Goal: Task Accomplishment & Management: Complete application form

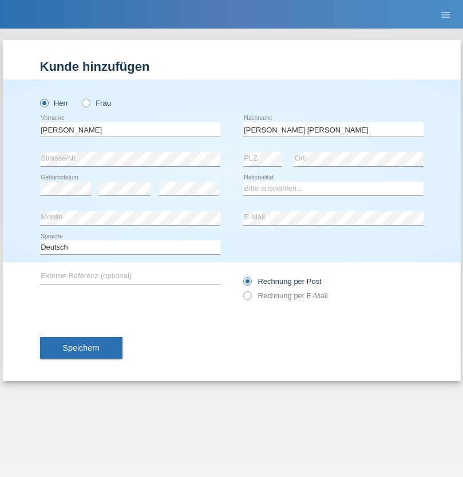
type input "Martins amaral"
select select "PT"
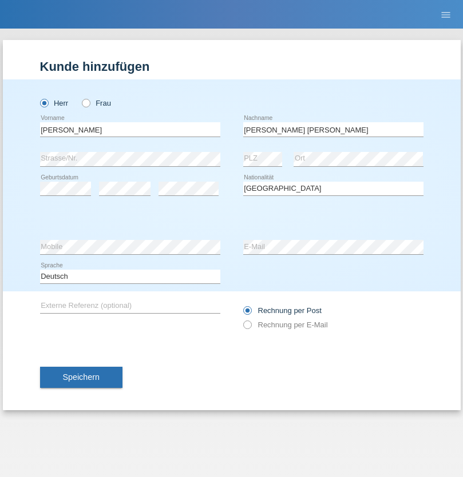
select select "C"
select select "22"
select select "02"
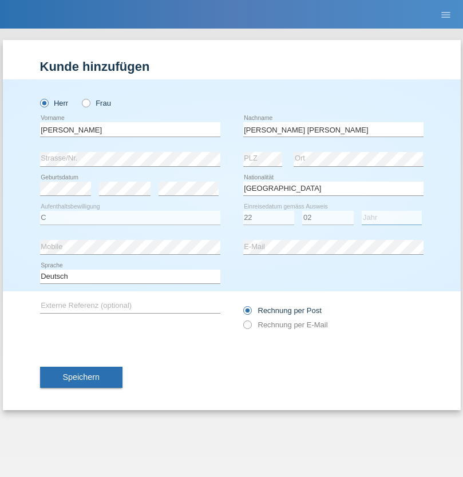
select select "2006"
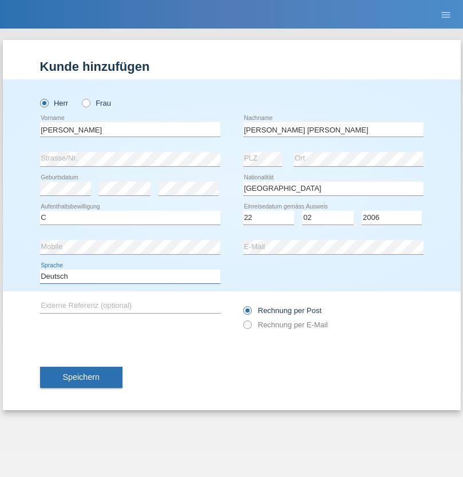
select select "en"
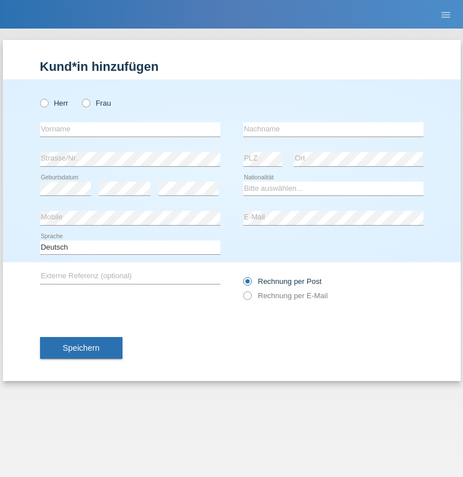
radio input "true"
click at [130, 129] on input "text" at bounding box center [130, 129] width 180 height 14
type input "Bastri"
click at [333, 129] on input "text" at bounding box center [333, 129] width 180 height 14
type input "Ajdari"
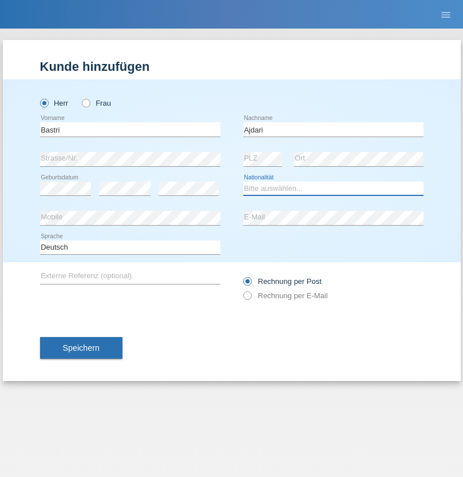
select select "MK"
select select "C"
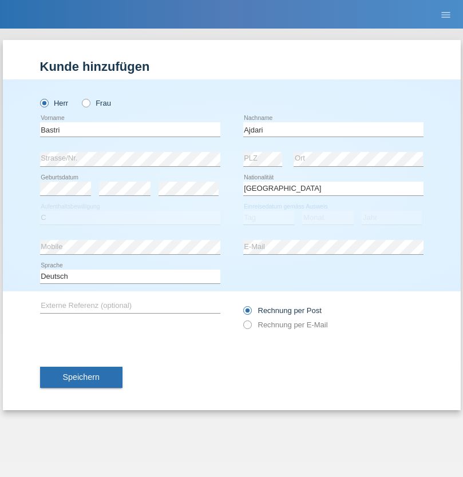
select select "01"
select select "02"
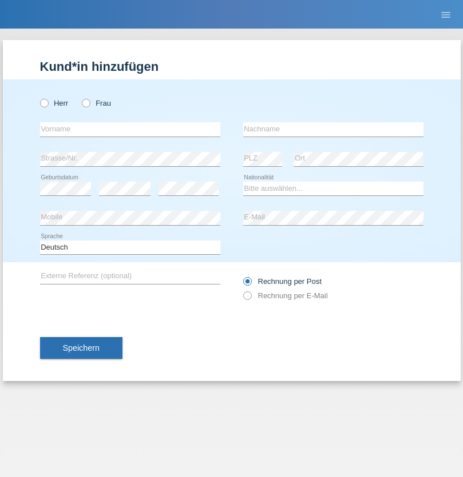
radio input "true"
click at [130, 129] on input "text" at bounding box center [130, 129] width 180 height 14
type input "Judite"
click at [333, 129] on input "text" at bounding box center [333, 129] width 180 height 14
type input "Leite"
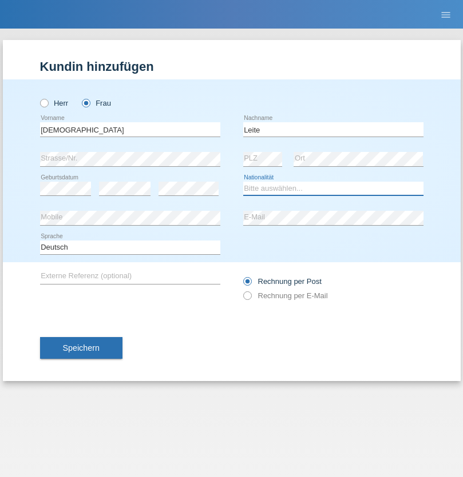
select select "PT"
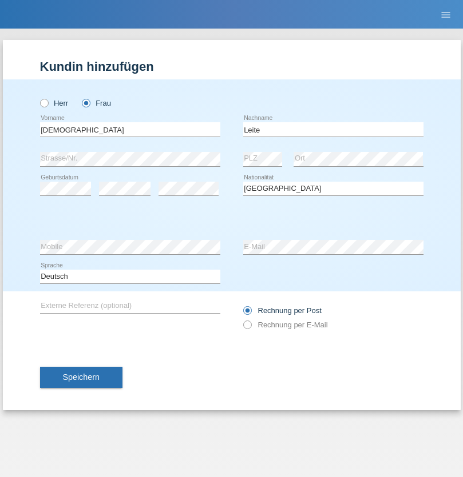
select select "C"
select select "15"
select select "07"
select select "2013"
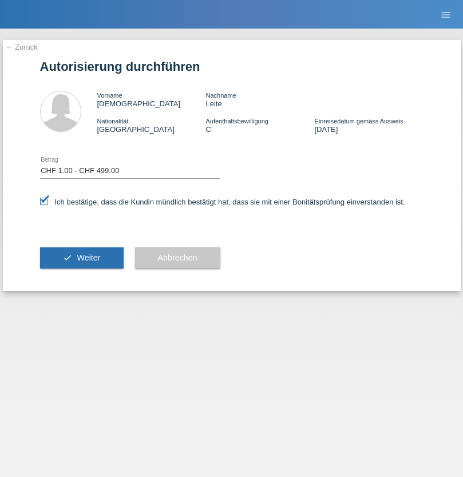
select select "1"
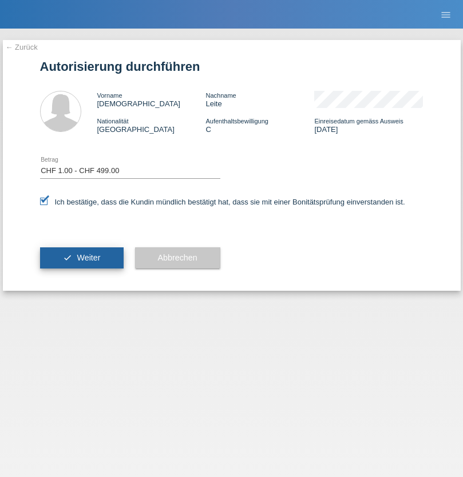
click at [81, 258] on span "Weiter" at bounding box center [88, 257] width 23 height 9
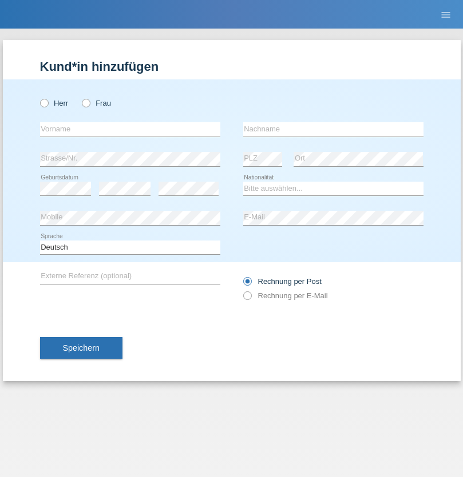
radio input "true"
click at [130, 129] on input "text" at bounding box center [130, 129] width 180 height 14
type input "Denise"
click at [333, 129] on input "text" at bounding box center [333, 129] width 180 height 14
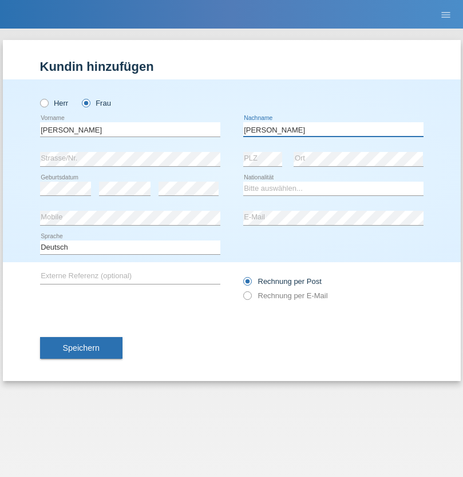
type input "Edward"
select select "CH"
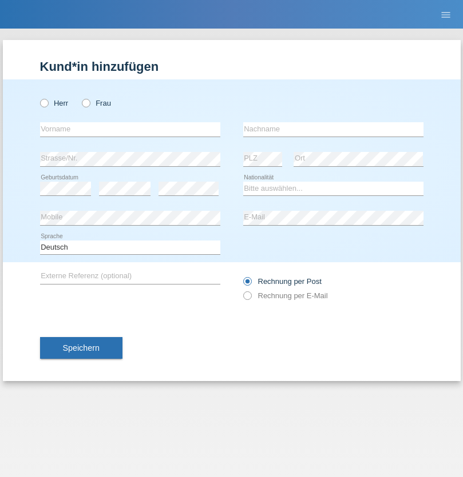
radio input "true"
click at [130, 129] on input "text" at bounding box center [130, 129] width 180 height 14
type input "Luca"
click at [333, 129] on input "text" at bounding box center [333, 129] width 180 height 14
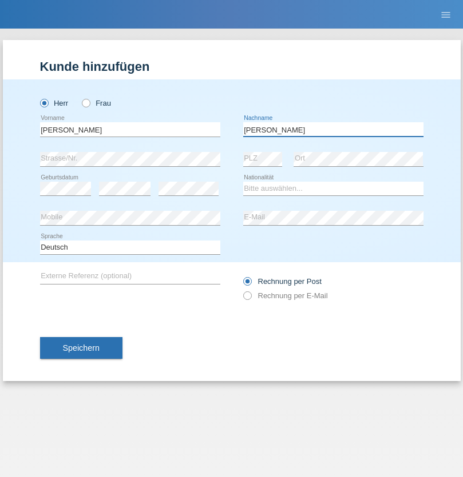
type input "Meier"
select select "CH"
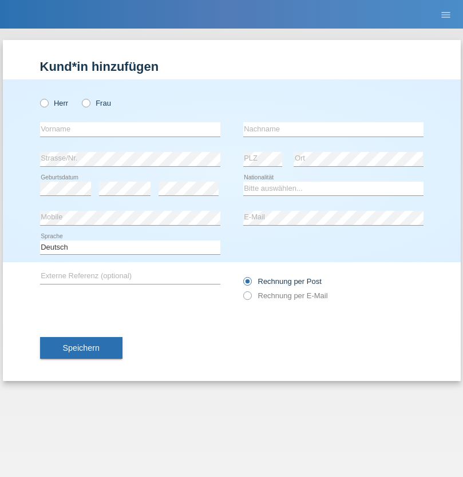
radio input "true"
click at [130, 129] on input "text" at bounding box center [130, 129] width 180 height 14
type input "[PERSON_NAME]"
click at [333, 129] on input "text" at bounding box center [333, 129] width 180 height 14
type input "Selmonaj"
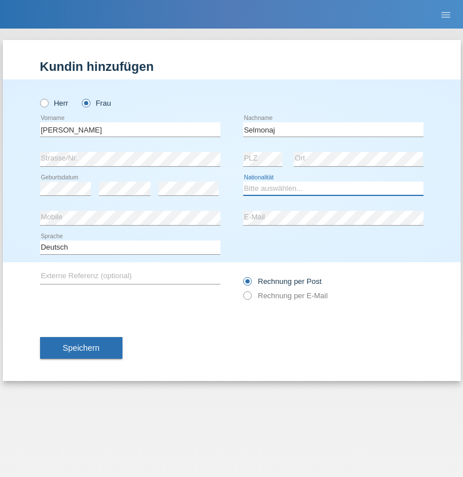
select select "CH"
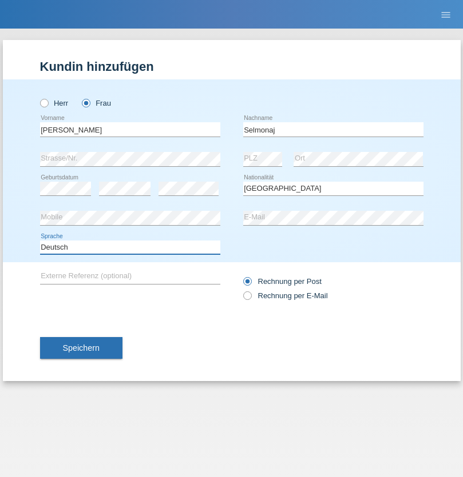
select select "en"
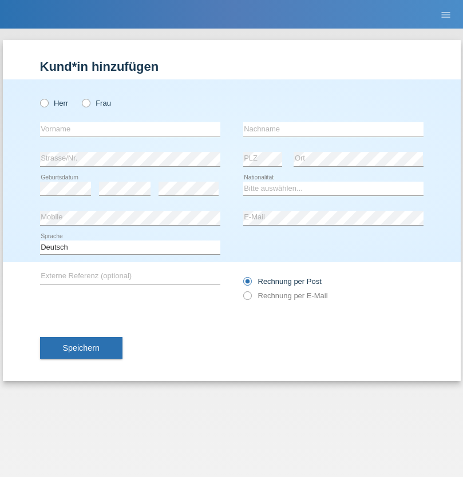
radio input "true"
click at [130, 129] on input "text" at bounding box center [130, 129] width 180 height 14
type input "[PERSON_NAME]"
click at [333, 129] on input "text" at bounding box center [333, 129] width 180 height 14
type input "Mehlhorn"
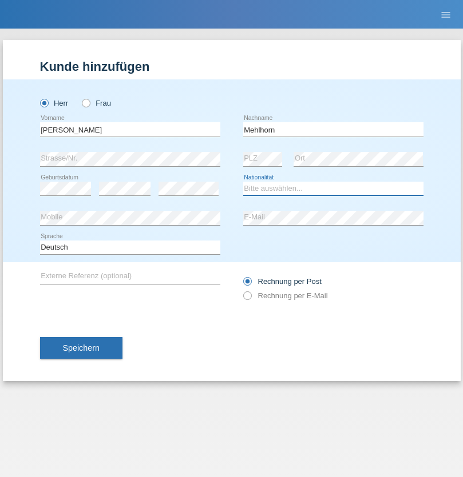
select select "CH"
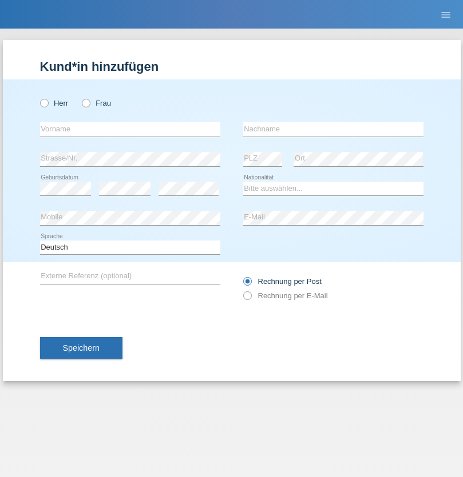
radio input "true"
click at [130, 129] on input "text" at bounding box center [130, 129] width 180 height 14
type input "Cristina"
click at [333, 129] on input "text" at bounding box center [333, 129] width 180 height 14
type input "Papuc"
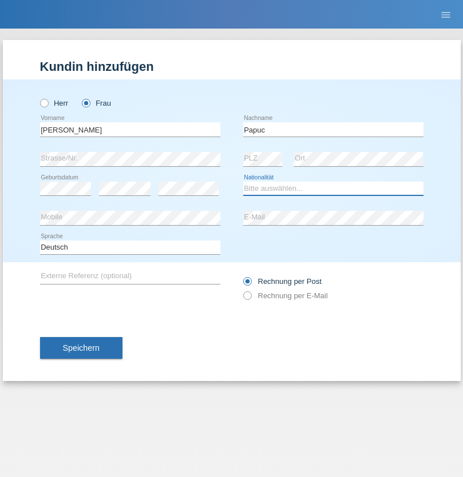
select select "RO"
select select "C"
select select "30"
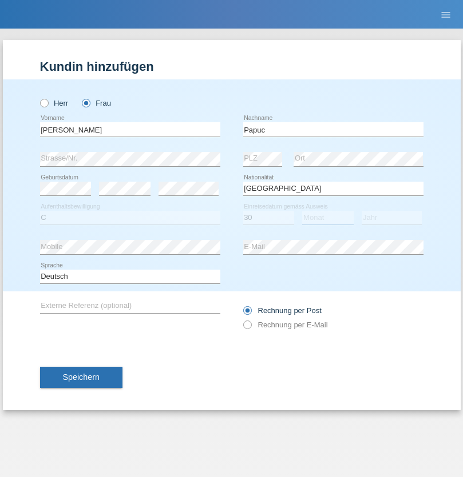
select select "07"
select select "2019"
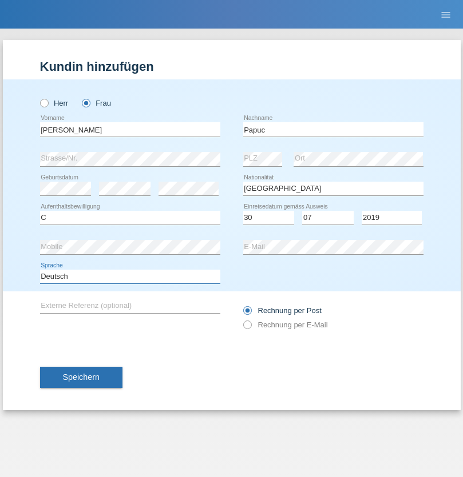
select select "en"
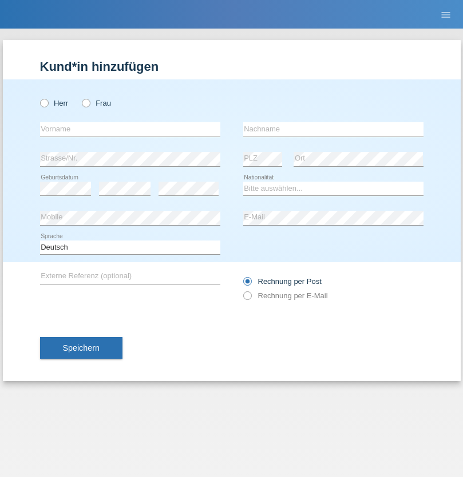
radio input "true"
click at [130, 129] on input "text" at bounding box center [130, 129] width 180 height 14
type input "Dikbaş"
click at [333, 129] on input "text" at bounding box center [333, 129] width 180 height 14
type input "Nuray"
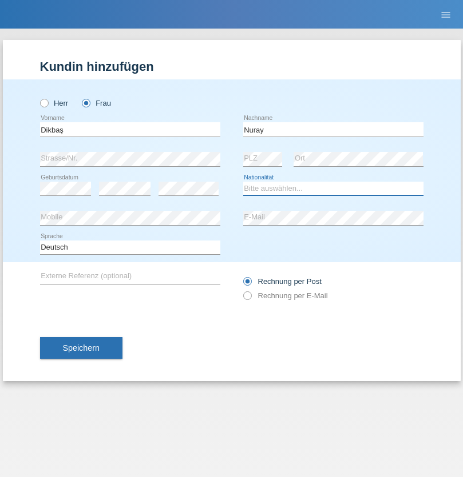
select select "TR"
select select "C"
select select "09"
select select "11"
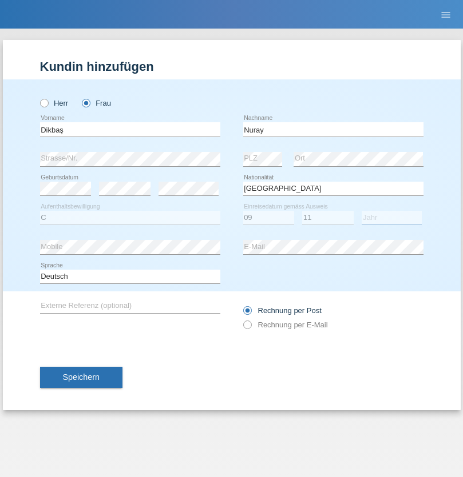
select select "1994"
